Goal: Information Seeking & Learning: Learn about a topic

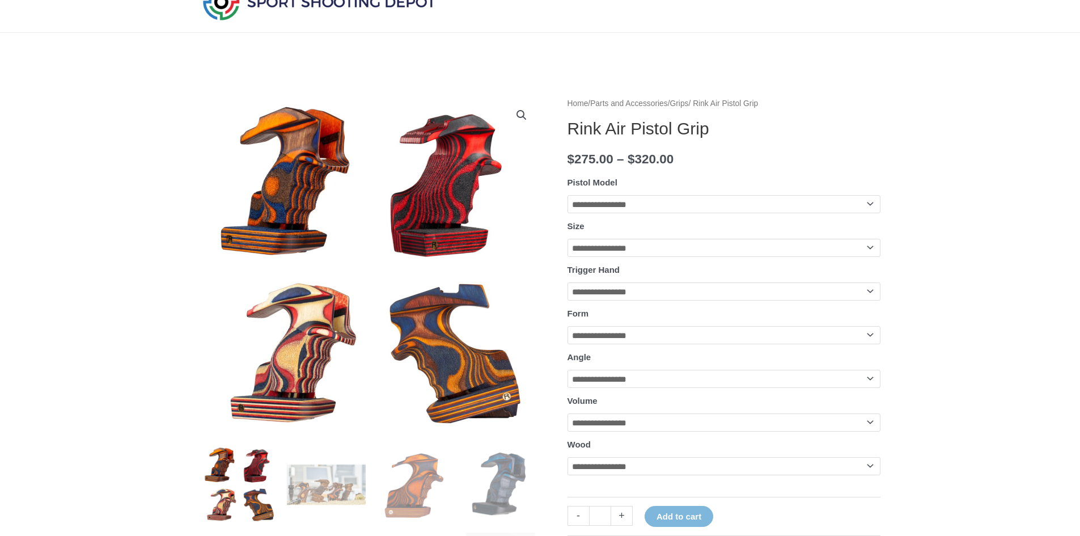
scroll to position [113, 0]
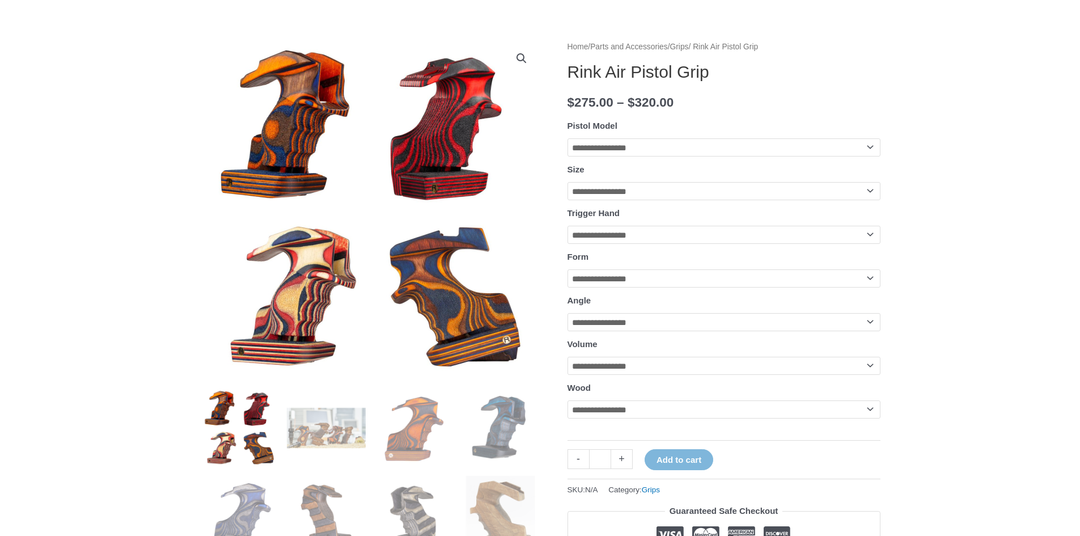
click at [282, 119] on img at bounding box center [493, 336] width 816 height 816
click at [304, 117] on img at bounding box center [461, 340] width 816 height 816
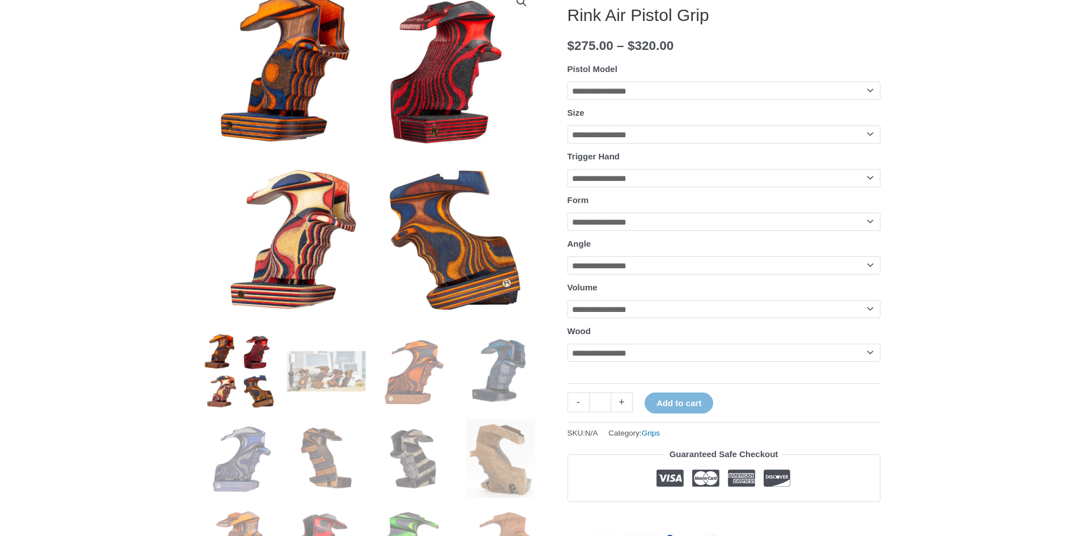
scroll to position [283, 0]
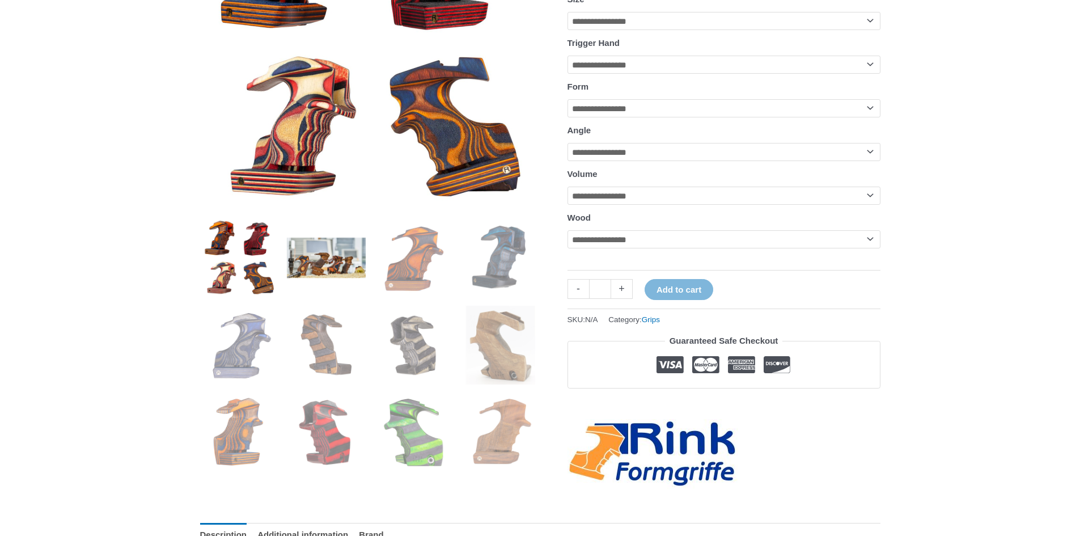
click at [334, 260] on img at bounding box center [326, 257] width 79 height 79
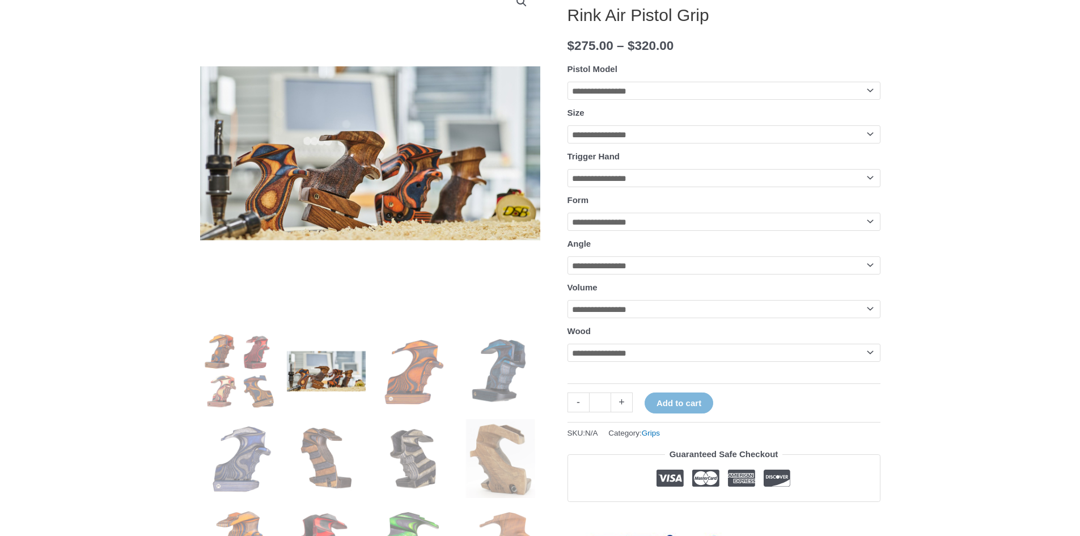
scroll to position [113, 0]
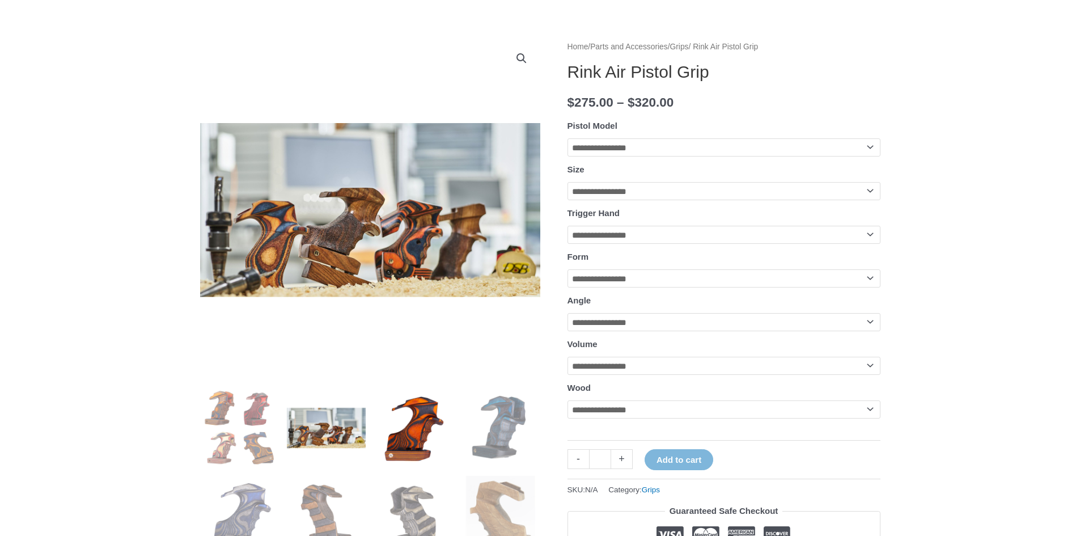
click at [405, 435] on img at bounding box center [413, 427] width 79 height 79
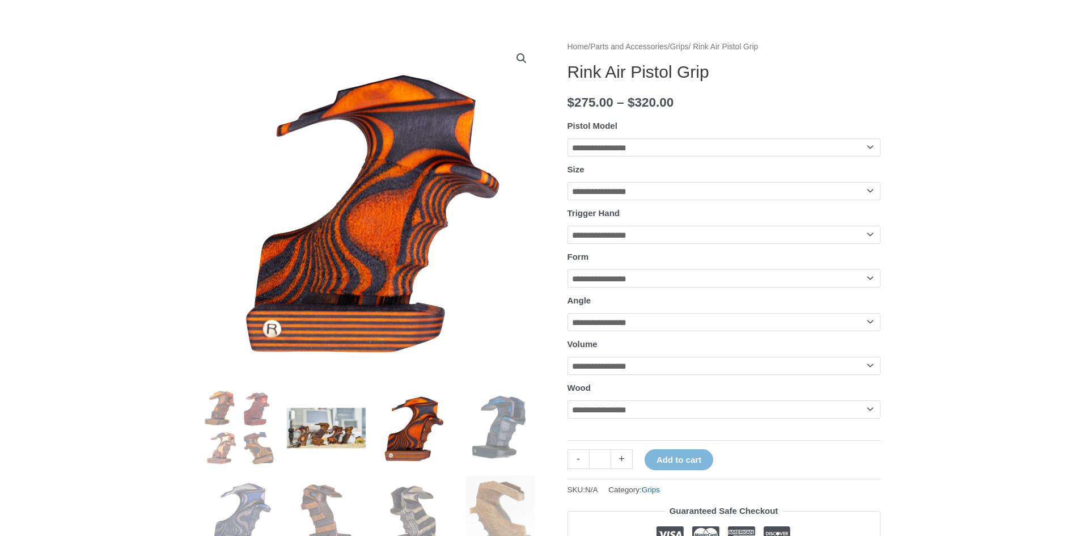
click at [329, 435] on img at bounding box center [326, 427] width 79 height 79
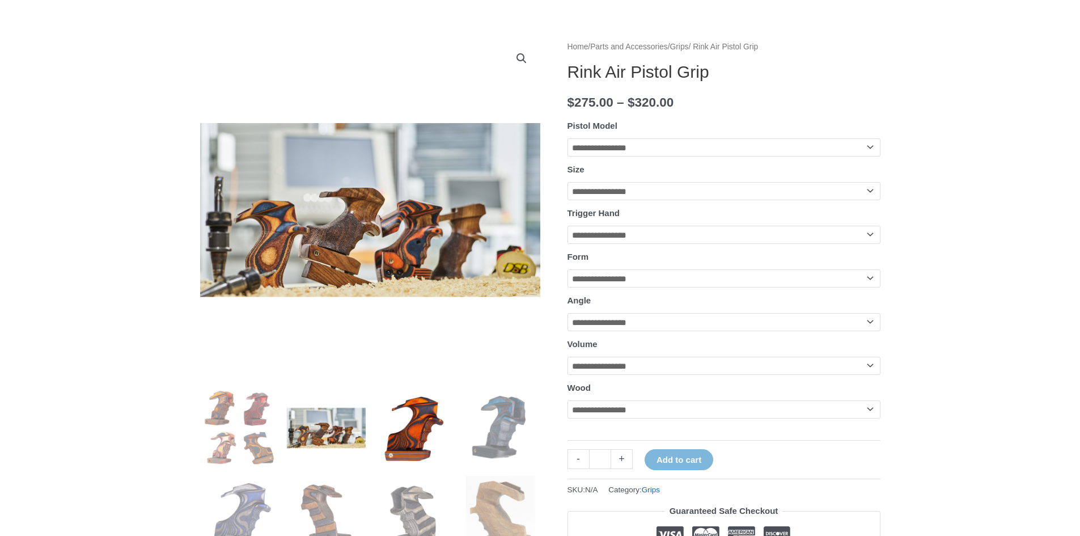
click at [400, 431] on img at bounding box center [413, 427] width 79 height 79
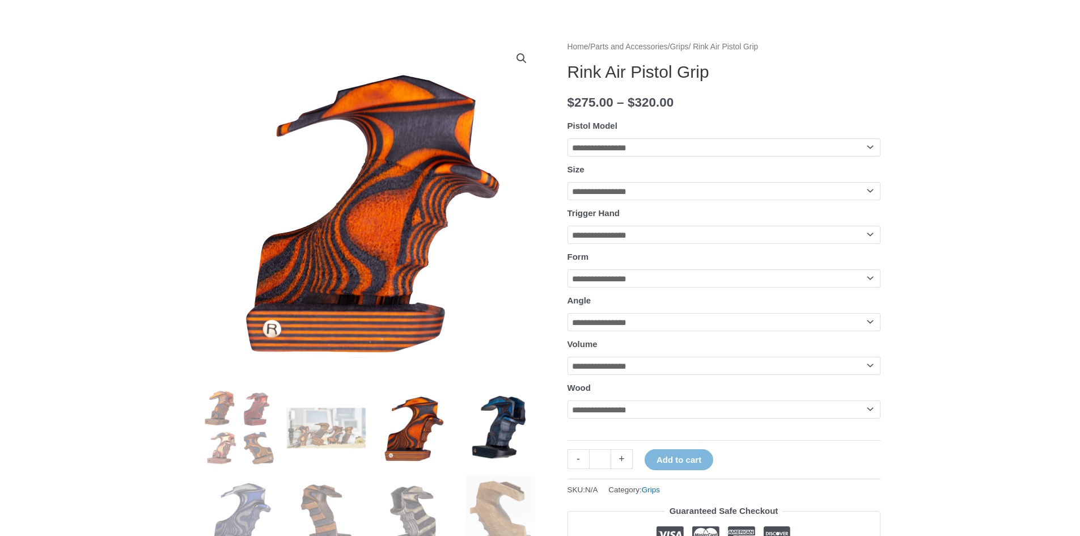
click at [474, 436] on img at bounding box center [500, 427] width 79 height 79
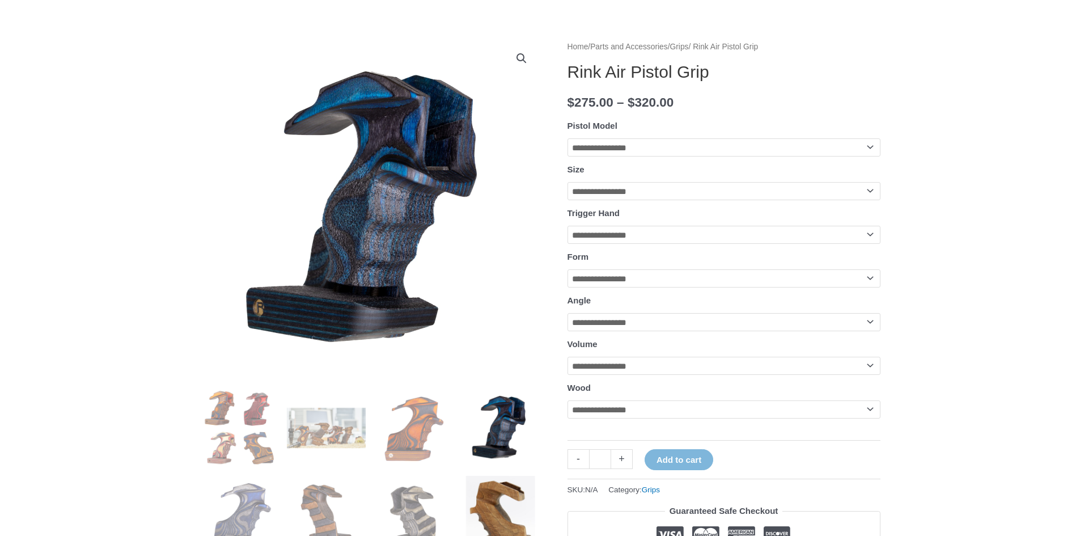
scroll to position [170, 0]
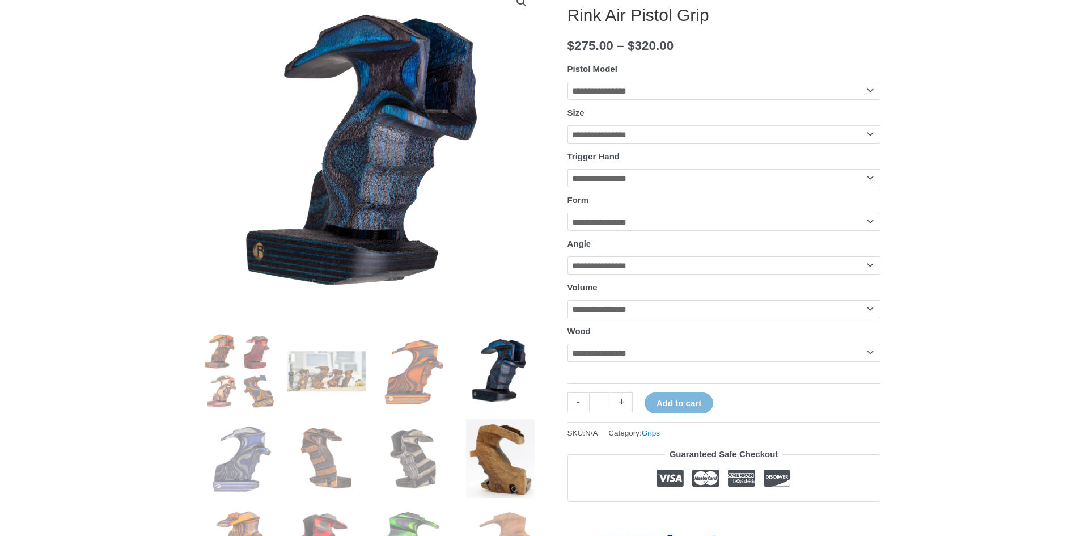
click at [495, 453] on img at bounding box center [500, 458] width 79 height 79
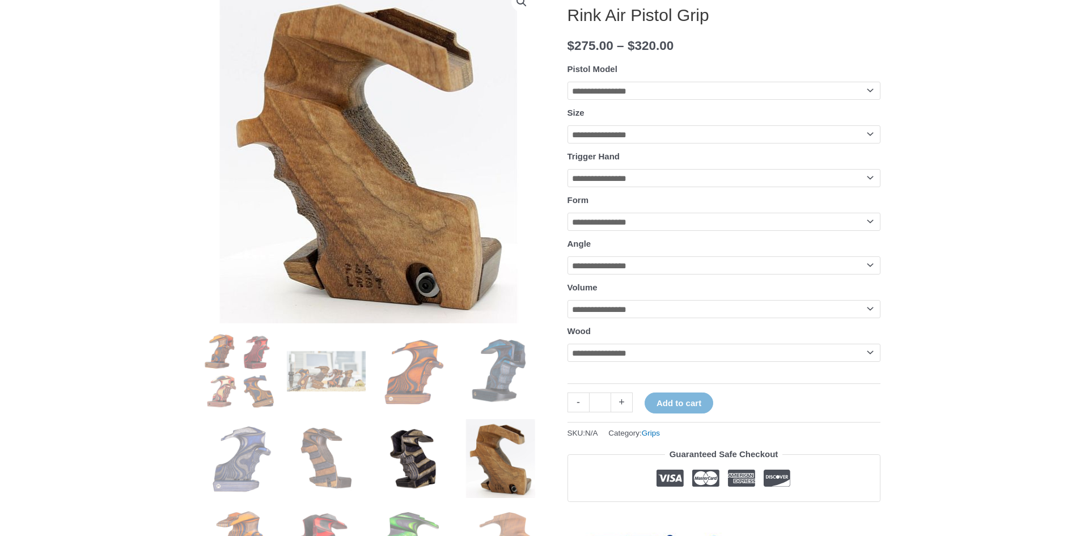
click at [426, 452] on img at bounding box center [413, 458] width 79 height 79
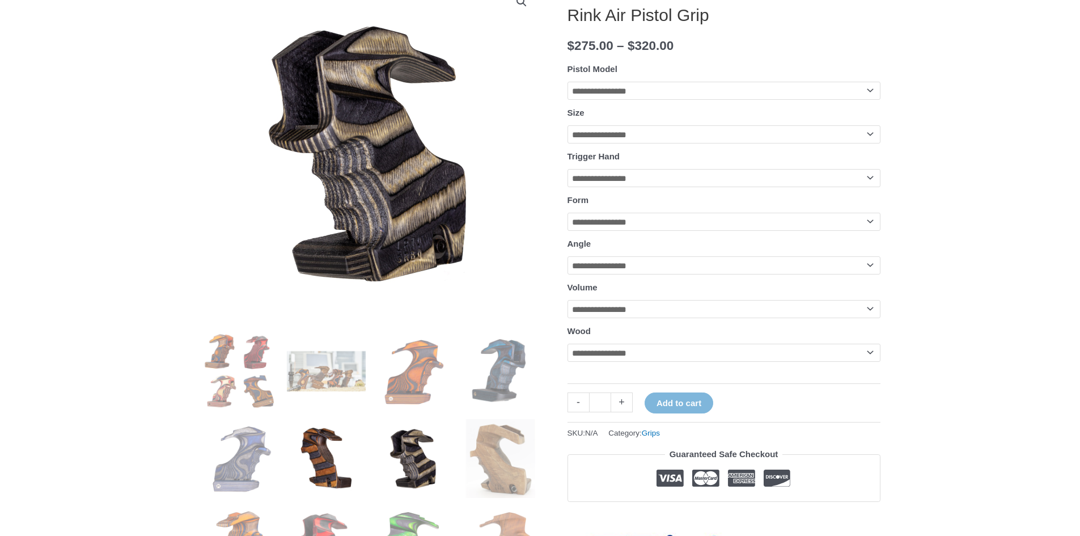
click at [324, 458] on img at bounding box center [326, 458] width 79 height 79
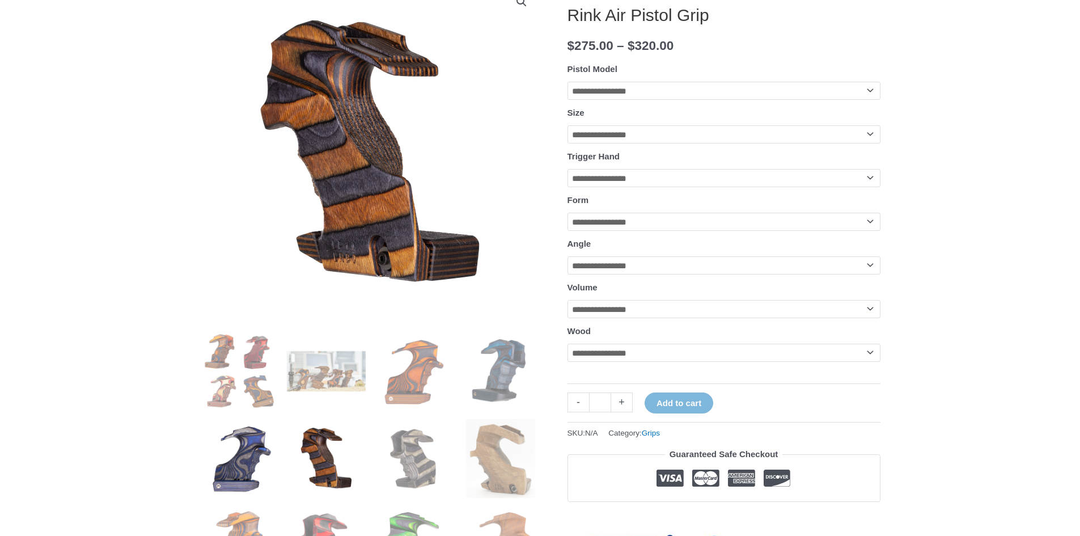
click at [232, 465] on img at bounding box center [239, 458] width 79 height 79
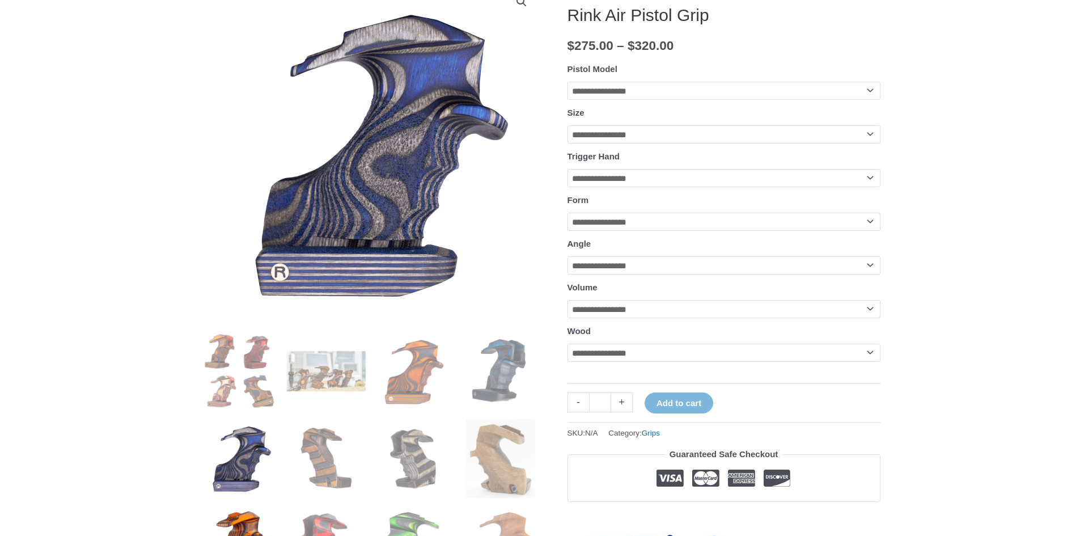
click at [235, 515] on img at bounding box center [239, 545] width 79 height 79
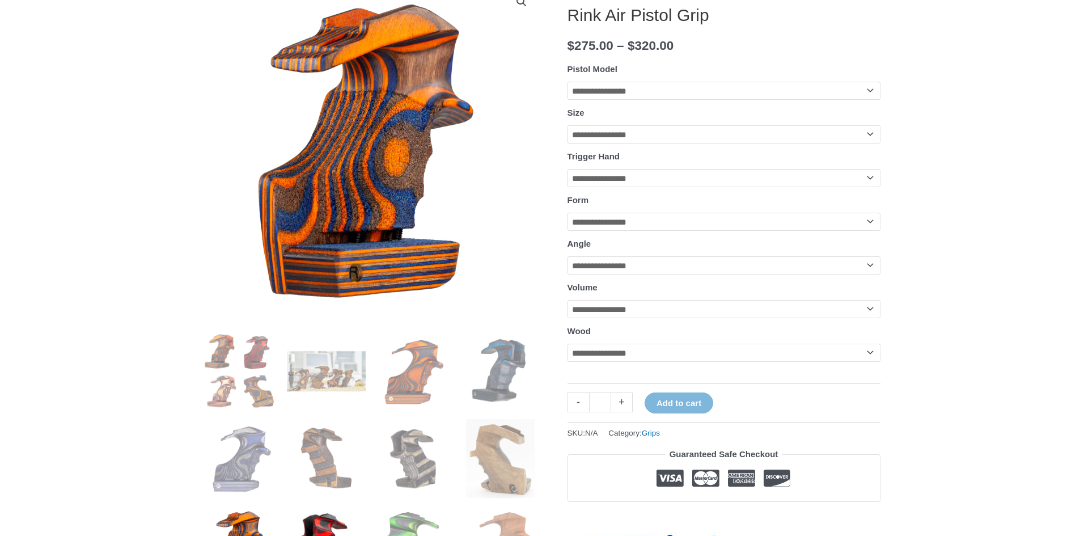
click at [319, 515] on img at bounding box center [326, 545] width 79 height 79
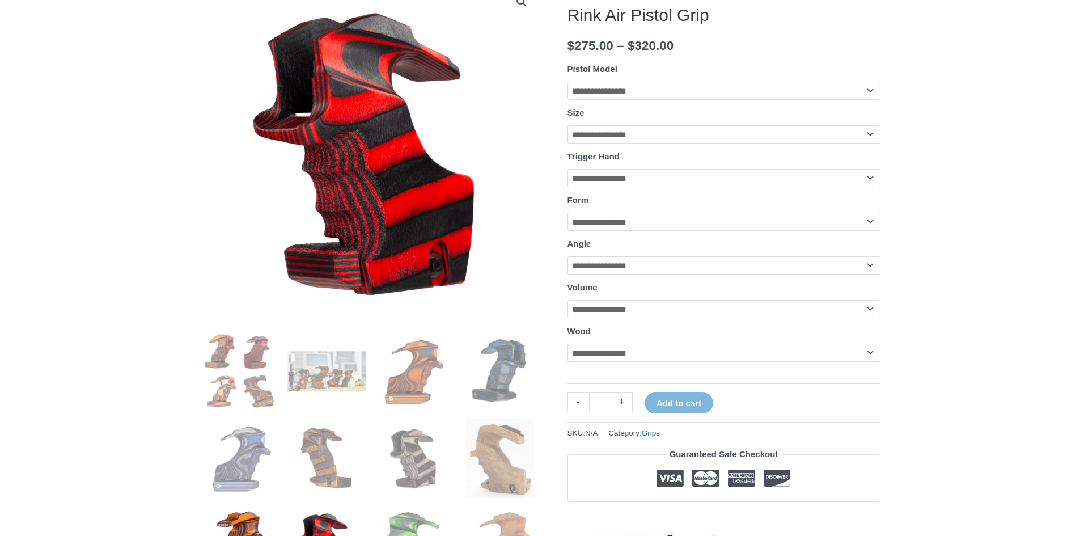
click at [236, 515] on img at bounding box center [239, 545] width 79 height 79
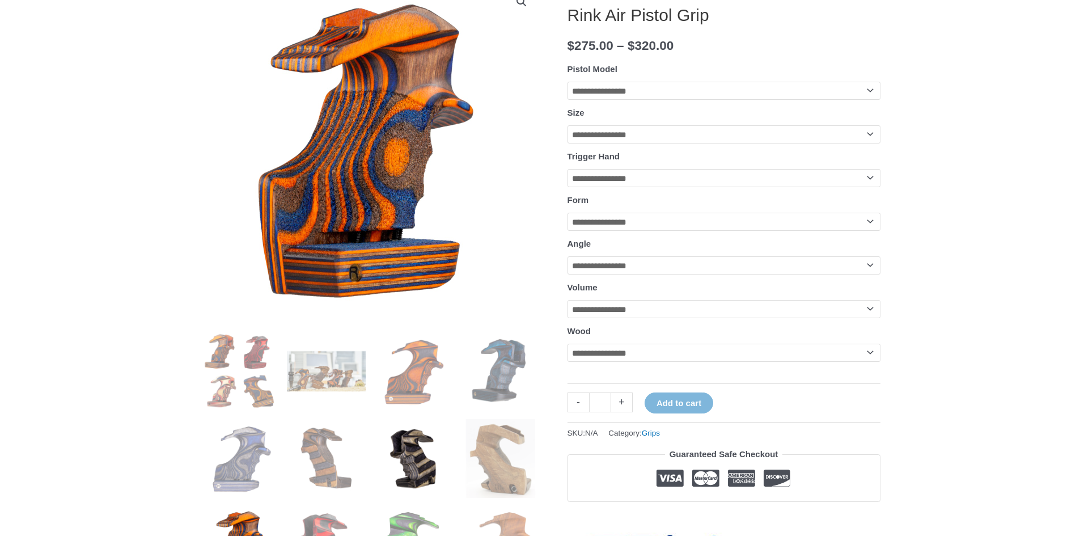
click at [422, 477] on img at bounding box center [413, 458] width 79 height 79
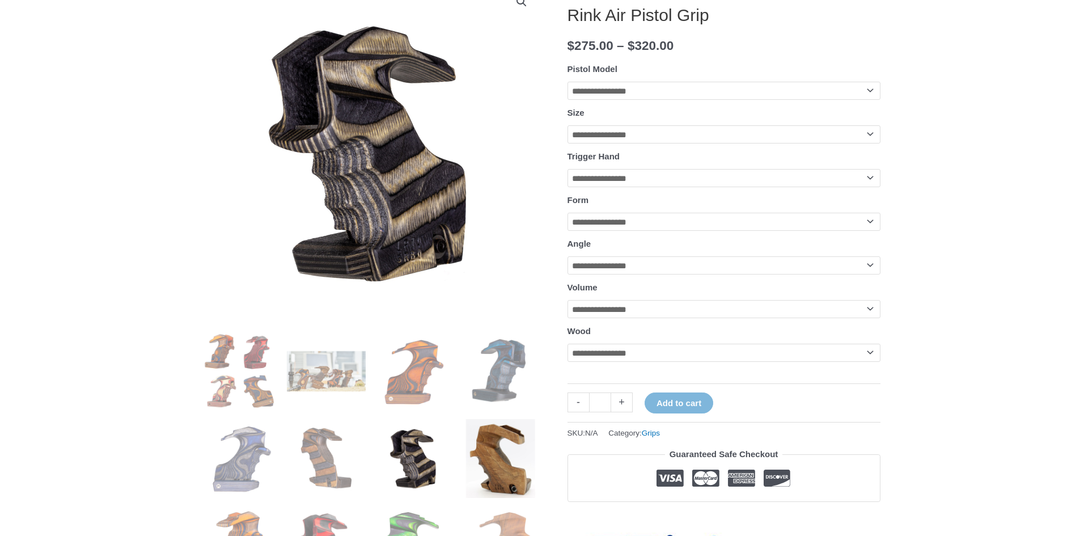
click at [478, 476] on img at bounding box center [500, 458] width 79 height 79
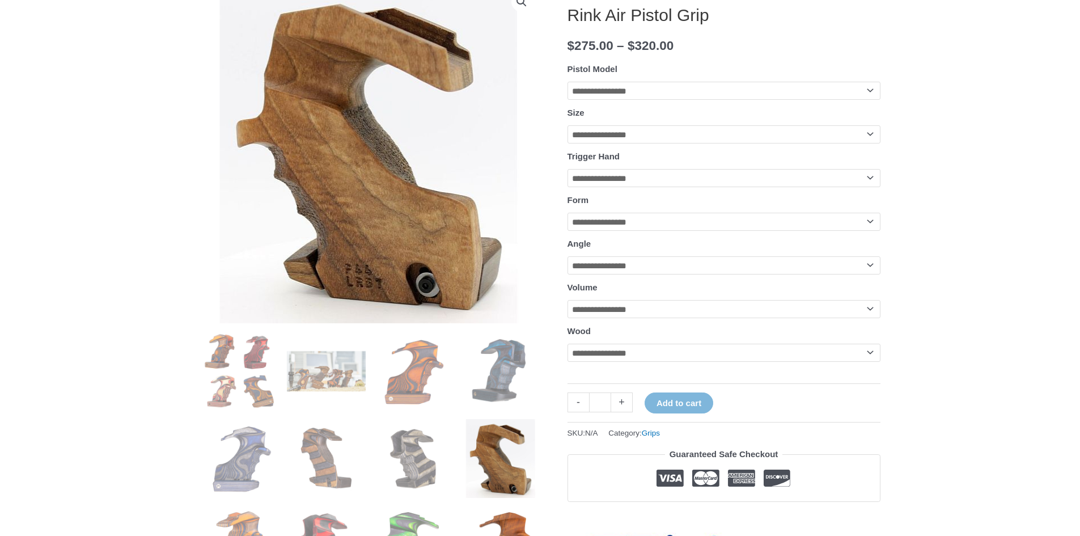
click at [478, 513] on img at bounding box center [500, 545] width 79 height 79
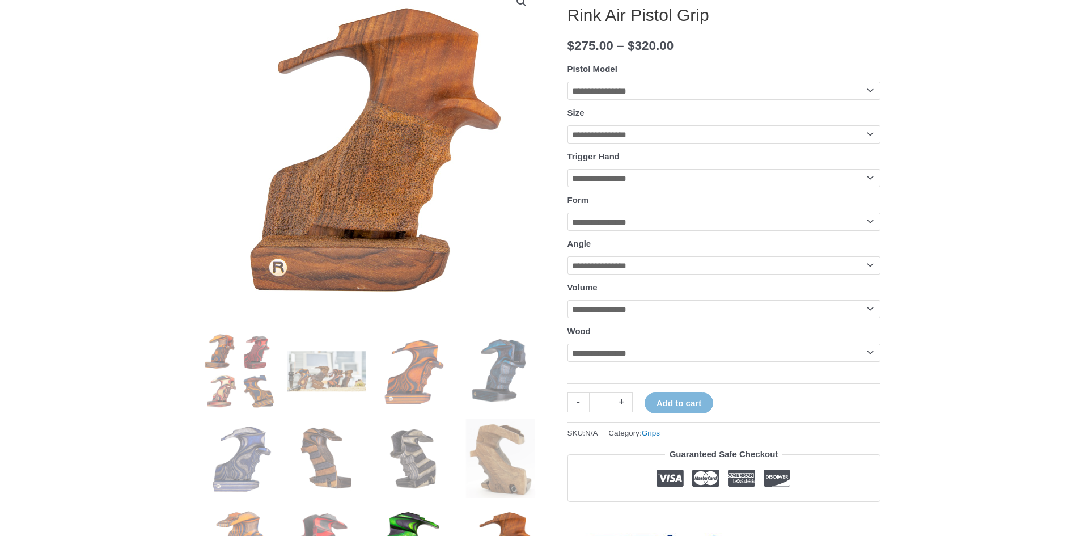
click at [431, 510] on img at bounding box center [413, 545] width 79 height 79
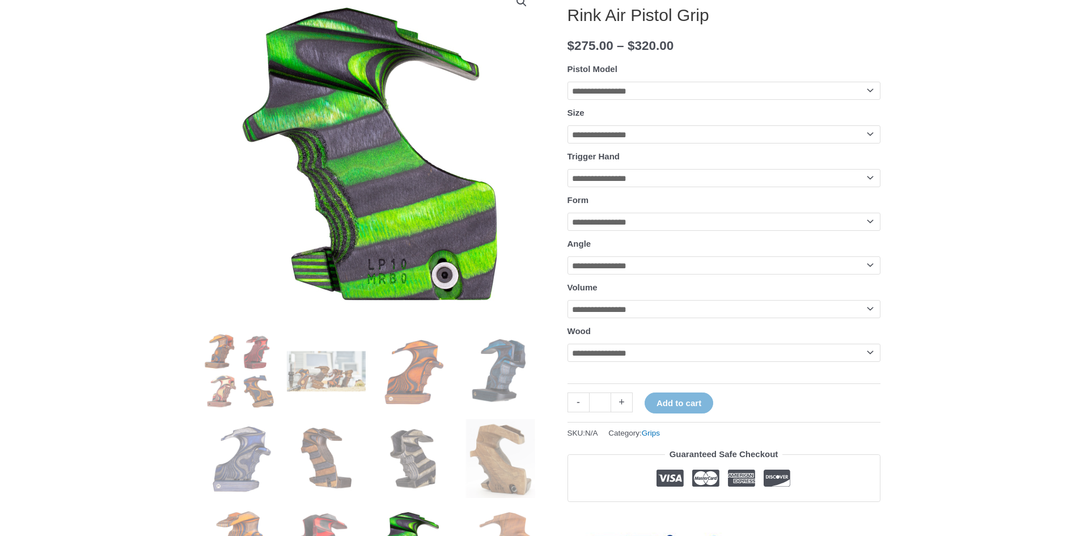
click at [350, 503] on ol at bounding box center [370, 462] width 340 height 261
click at [325, 503] on ol at bounding box center [370, 462] width 340 height 261
click at [326, 515] on img at bounding box center [326, 545] width 79 height 79
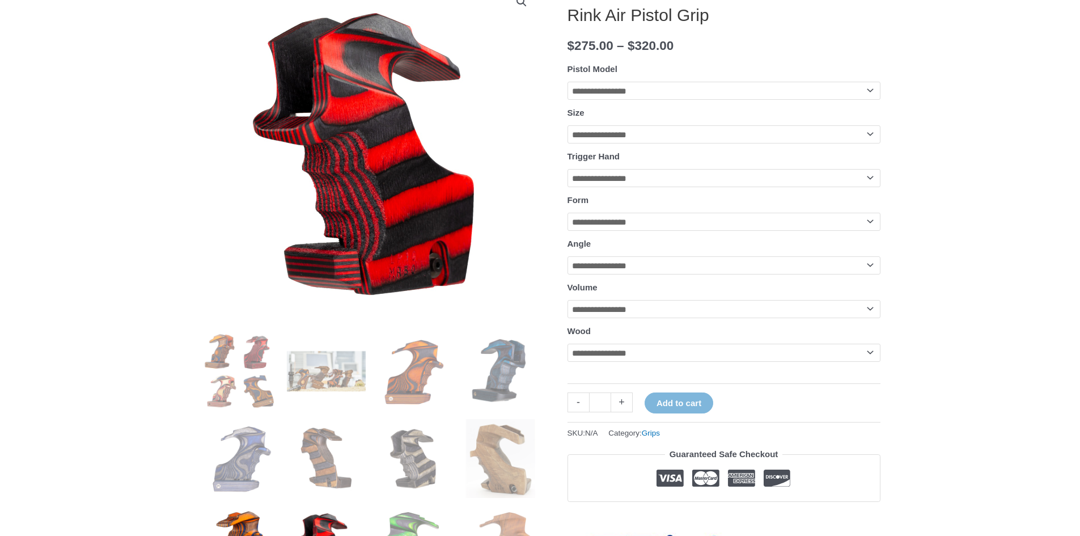
click at [257, 512] on img at bounding box center [239, 545] width 79 height 79
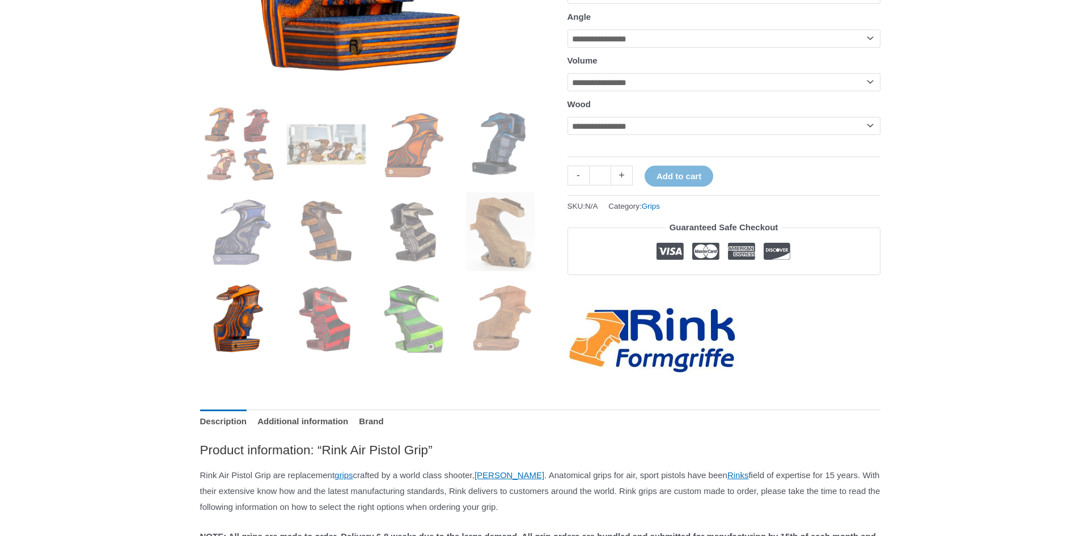
scroll to position [57, 0]
